Goal: Navigation & Orientation: Understand site structure

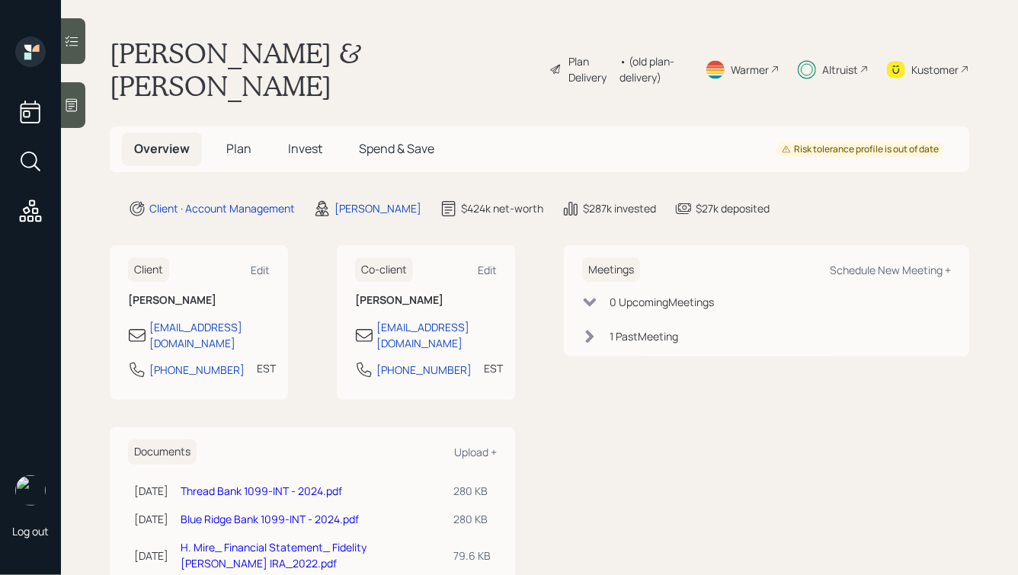
click at [240, 140] on span "Plan" at bounding box center [238, 148] width 25 height 17
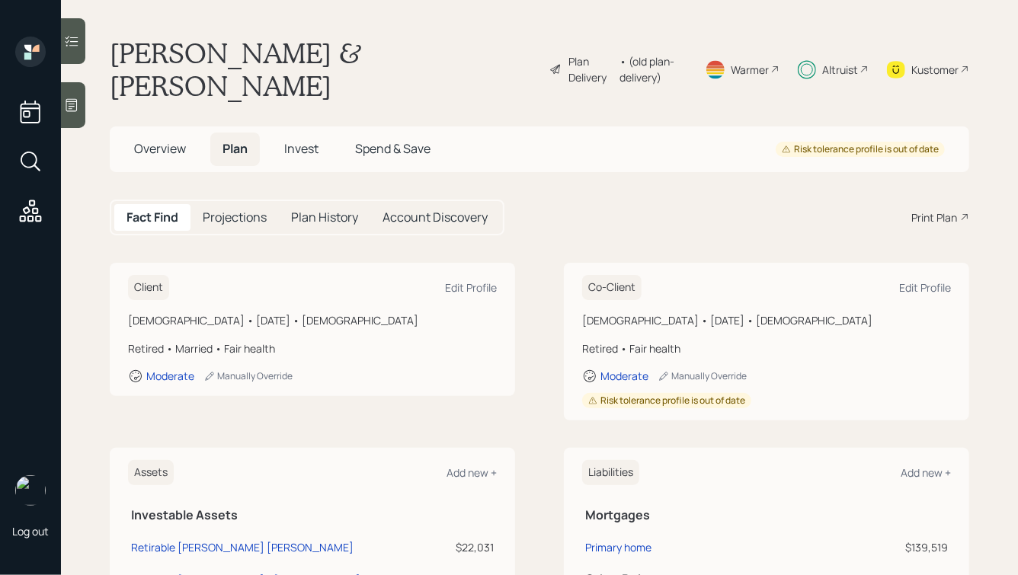
click at [296, 140] on span "Invest" at bounding box center [301, 148] width 34 height 17
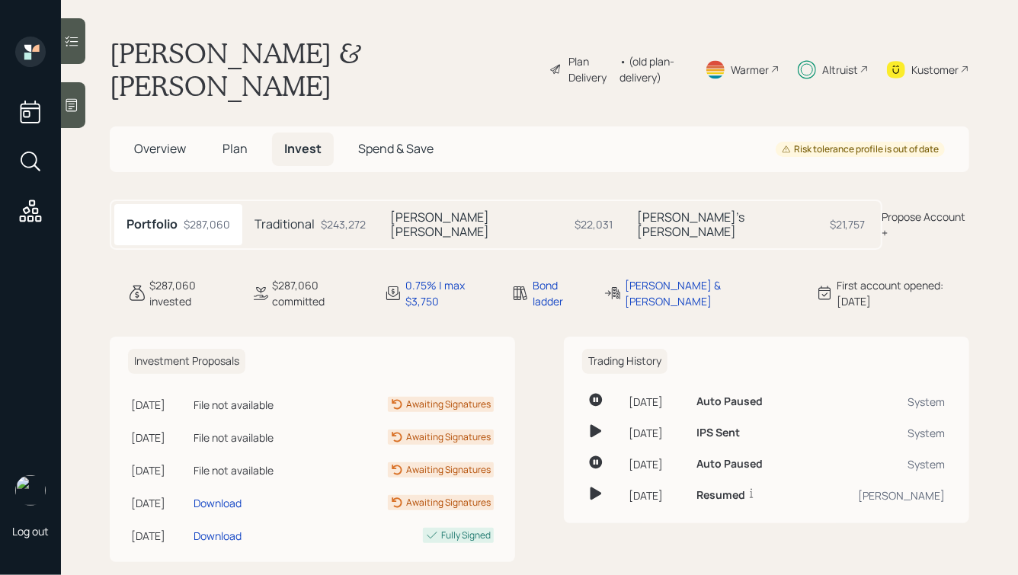
click at [368, 140] on span "Spend & Save" at bounding box center [395, 148] width 75 height 17
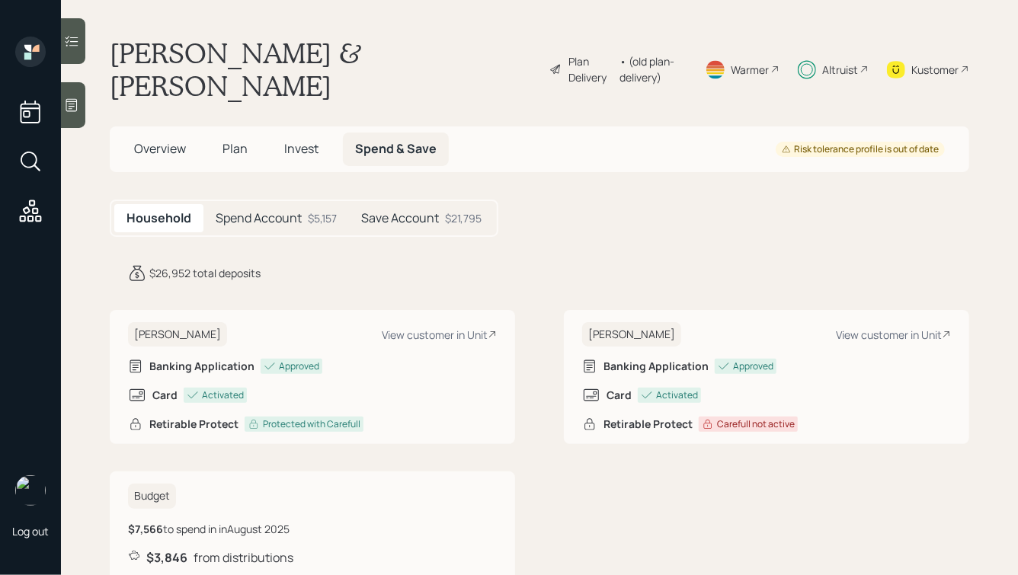
click at [413, 211] on h5 "Save Account" at bounding box center [400, 218] width 78 height 14
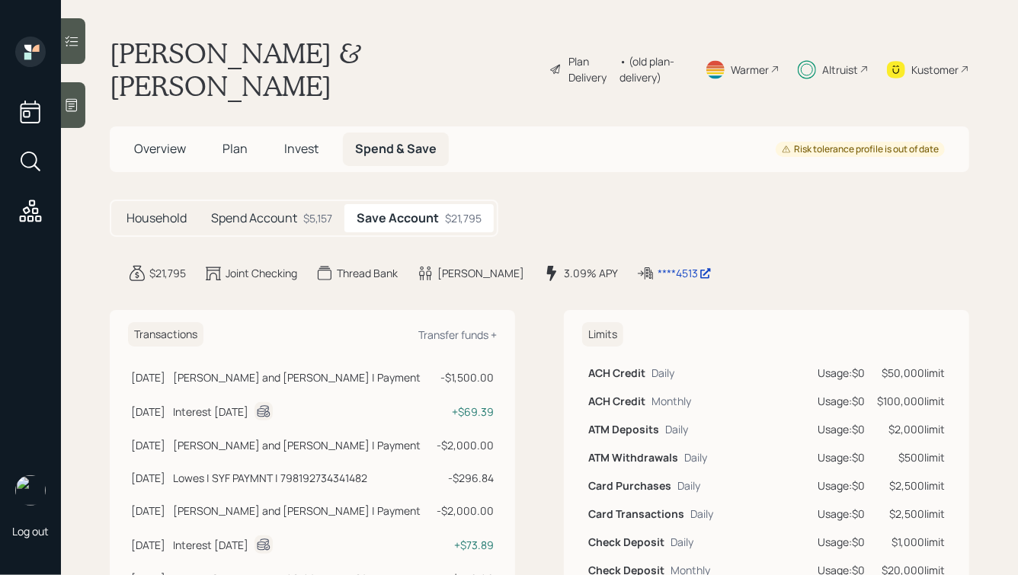
click at [280, 211] on h5 "Spend Account" at bounding box center [254, 218] width 86 height 14
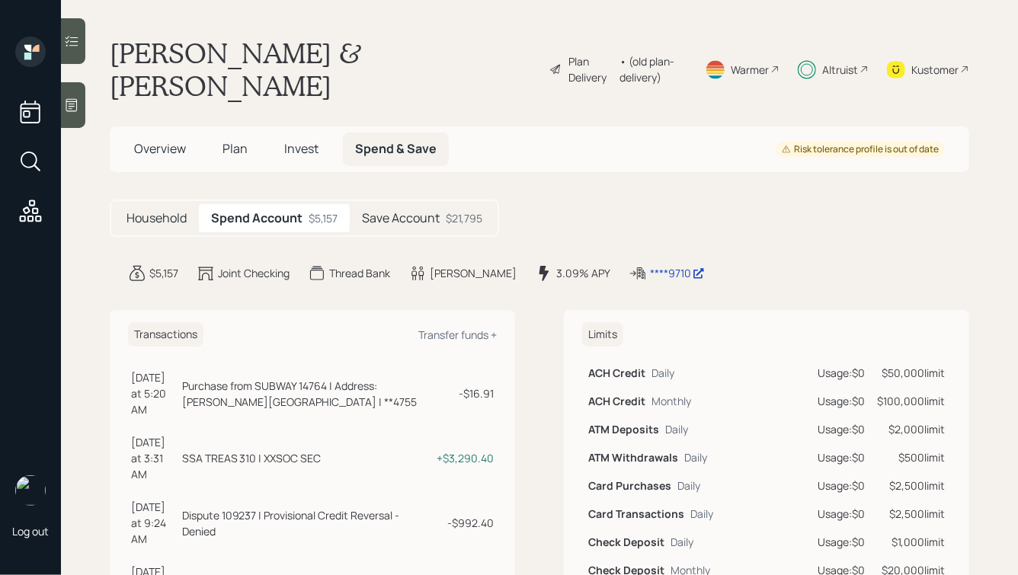
click at [162, 211] on h5 "Household" at bounding box center [157, 218] width 60 height 14
